Goal: Task Accomplishment & Management: Manage account settings

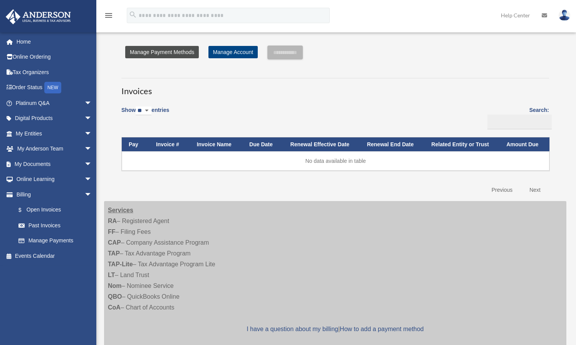
click at [158, 56] on link "Manage Payment Methods" at bounding box center [162, 52] width 74 height 12
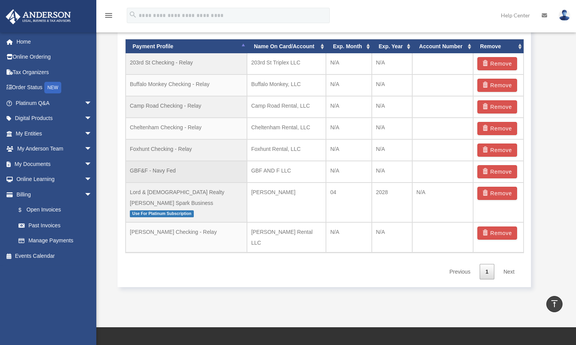
scroll to position [511, 0]
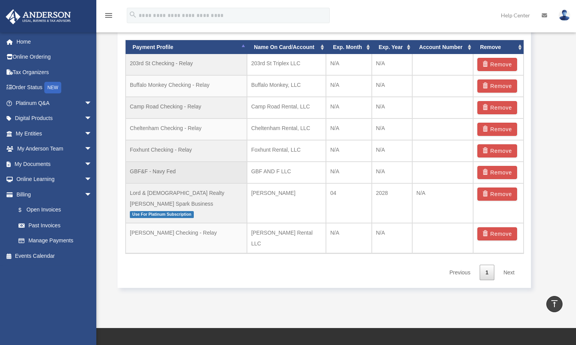
click at [147, 173] on td "GBF&F - Navy Fed" at bounding box center [186, 172] width 121 height 22
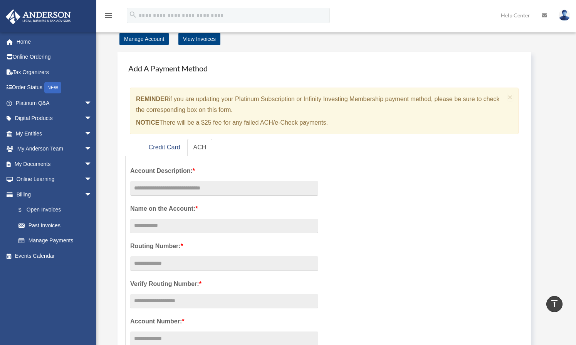
scroll to position [0, 0]
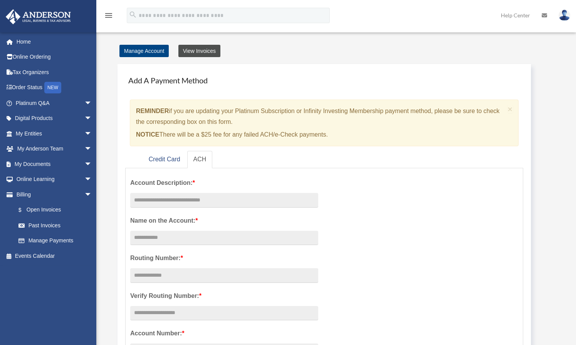
click at [194, 50] on link "View Invoices" at bounding box center [199, 51] width 42 height 12
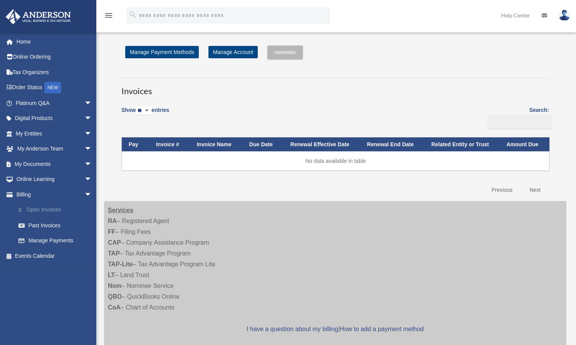
click at [44, 209] on link "$ Open Invoices" at bounding box center [57, 210] width 93 height 16
click at [46, 224] on link "Past Invoices" at bounding box center [57, 224] width 93 height 15
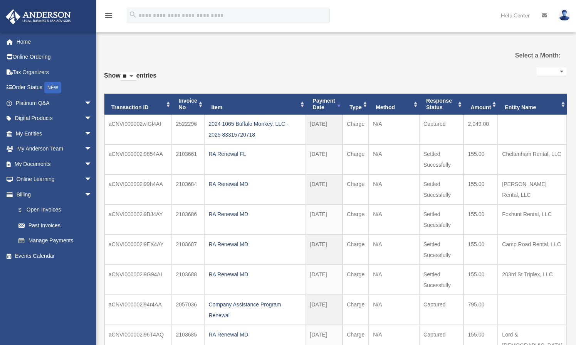
select select
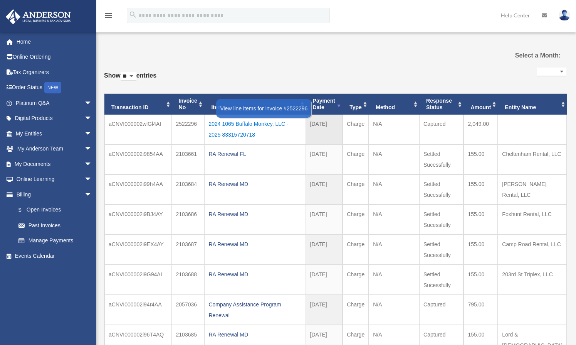
click at [232, 121] on div "2024 1065 Buffalo Monkey, LLC - 2025 83315720718" at bounding box center [255, 129] width 93 height 22
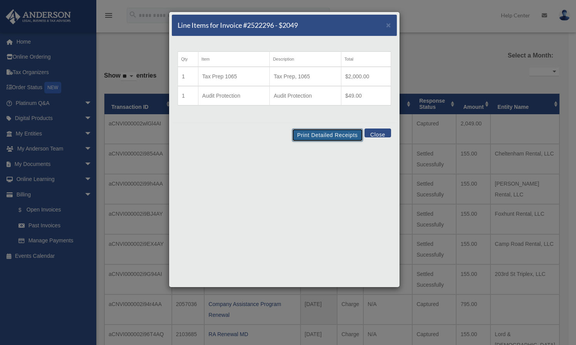
click at [313, 136] on button "Print Detailed Receipts" at bounding box center [327, 134] width 71 height 13
click at [250, 206] on div "Line Items for Invoice #2522296 - $2049 × Qty Item Description Total 1 Tax Prep…" at bounding box center [284, 150] width 231 height 276
click at [381, 132] on button "Close" at bounding box center [378, 132] width 27 height 9
